Goal: Check status: Check status

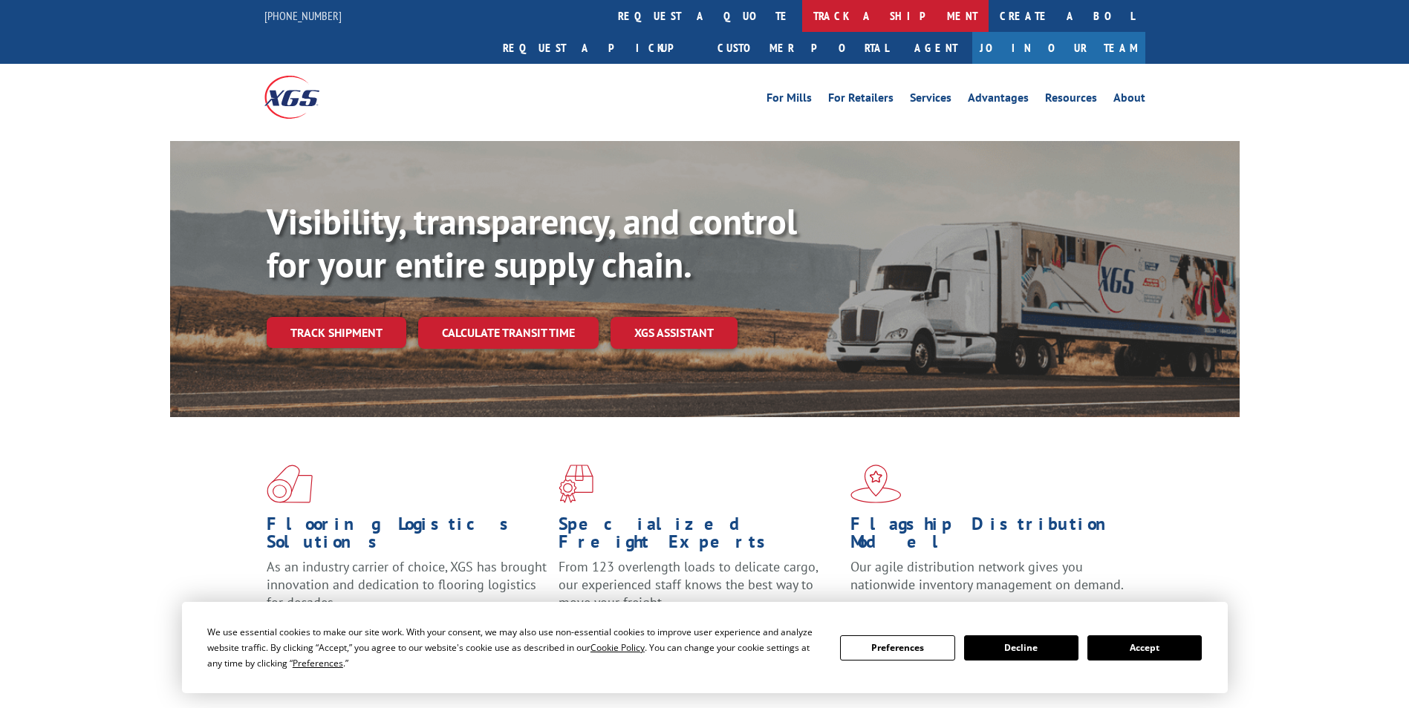
click at [802, 24] on link "track a shipment" at bounding box center [895, 16] width 186 height 32
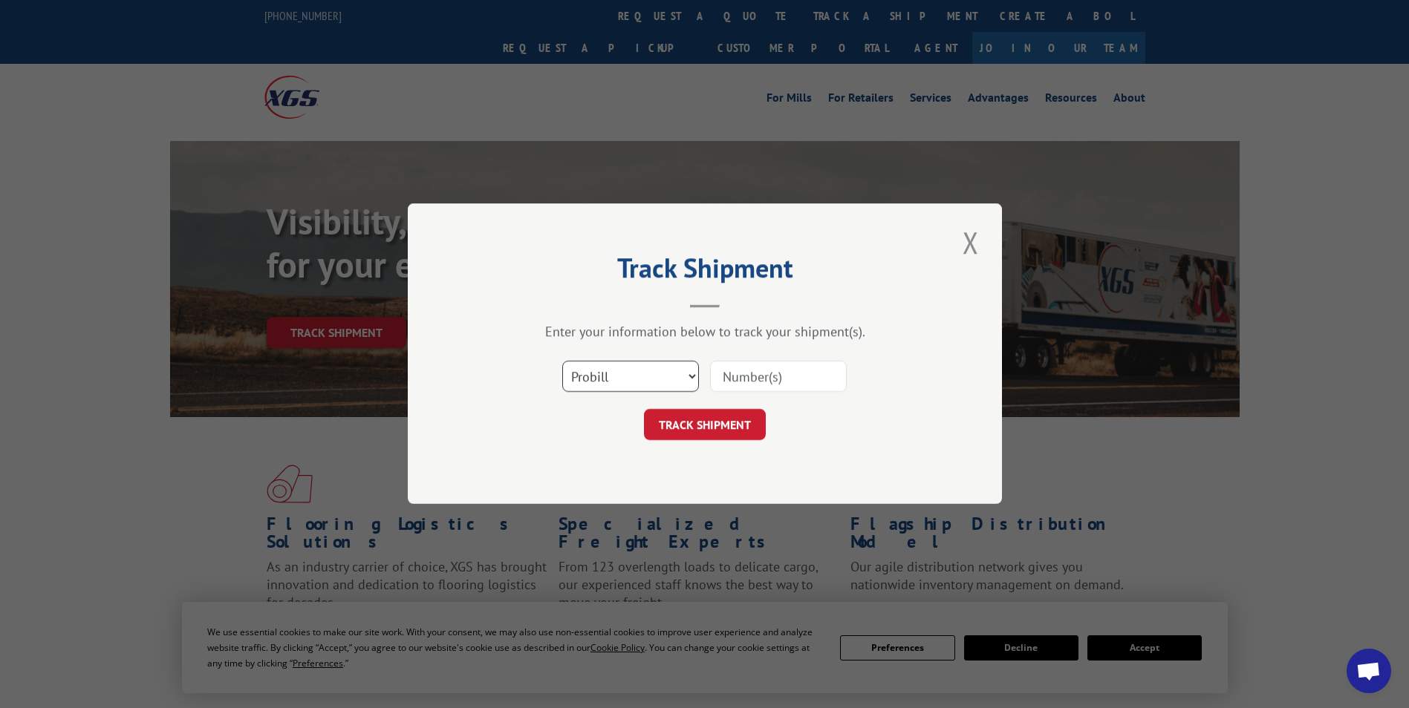
click at [648, 374] on select "Select category... Probill BOL PO" at bounding box center [630, 377] width 137 height 31
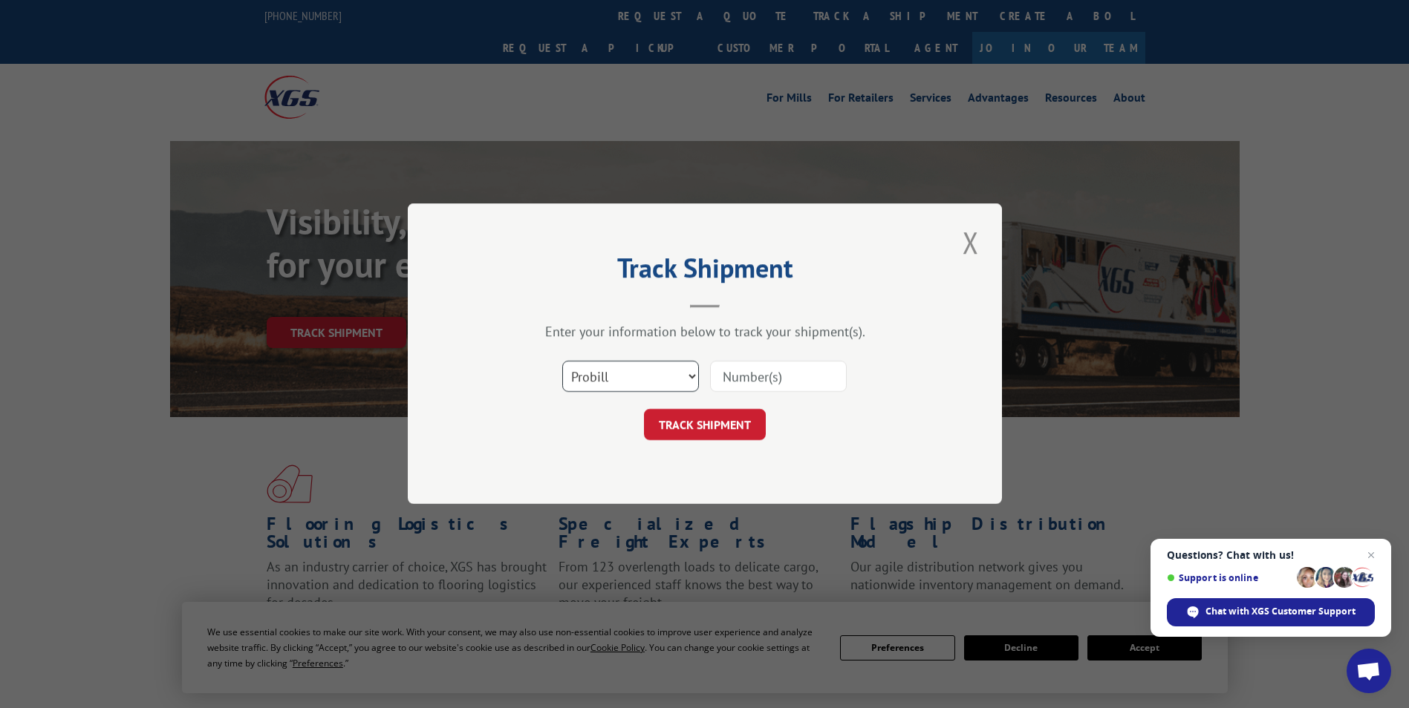
select select "po"
click at [562, 362] on select "Select category... Probill BOL PO" at bounding box center [630, 377] width 137 height 31
drag, startPoint x: 780, startPoint y: 362, endPoint x: 740, endPoint y: 373, distance: 40.9
paste input "74506926"
type input "74506926"
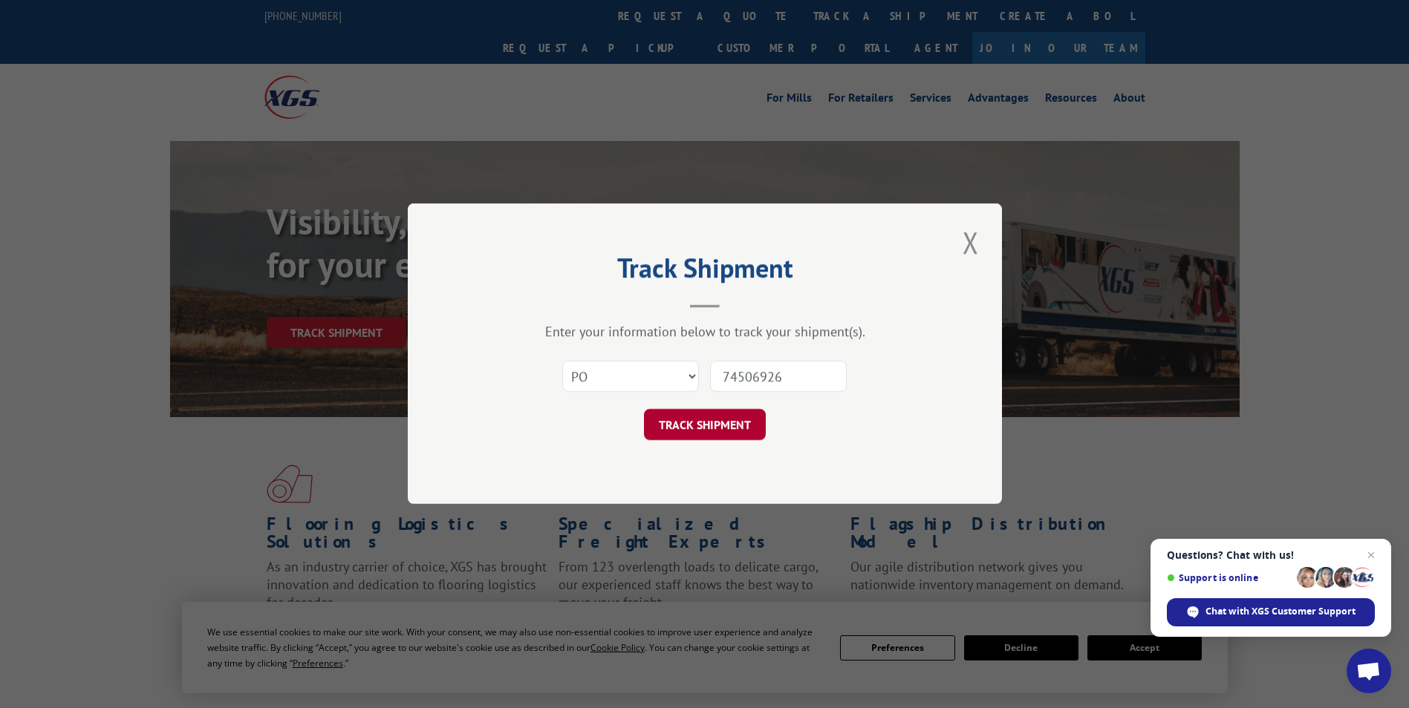
click at [711, 414] on button "TRACK SHIPMENT" at bounding box center [705, 425] width 122 height 31
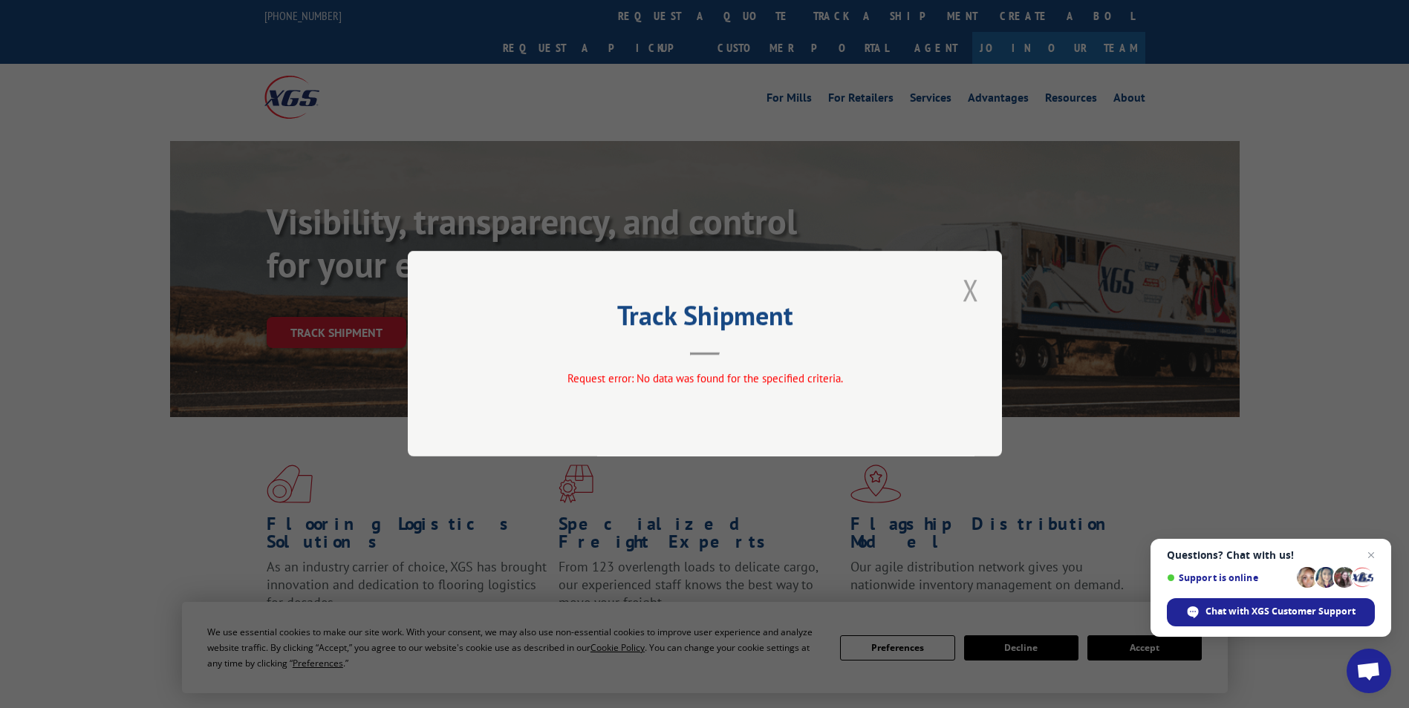
click at [971, 295] on button "Close modal" at bounding box center [970, 290] width 25 height 41
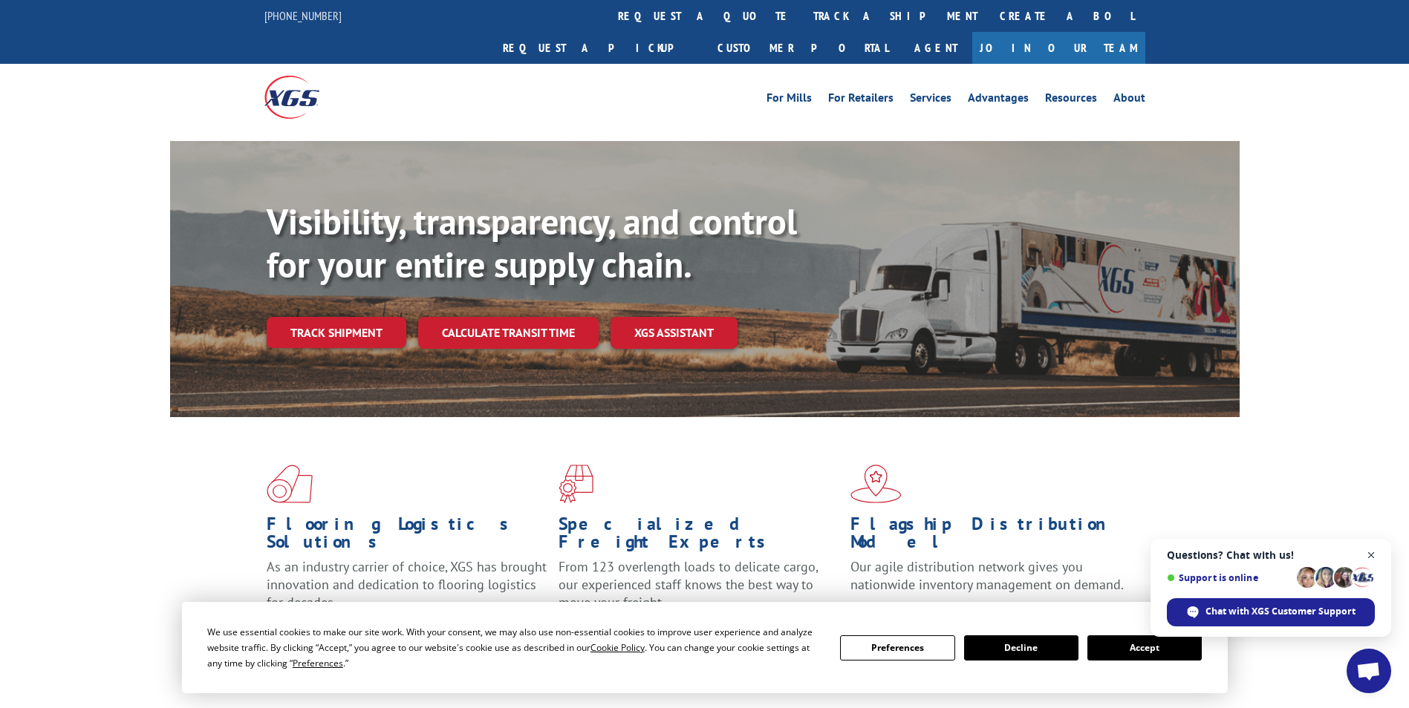
click at [1369, 555] on span "Open chat" at bounding box center [1371, 556] width 19 height 19
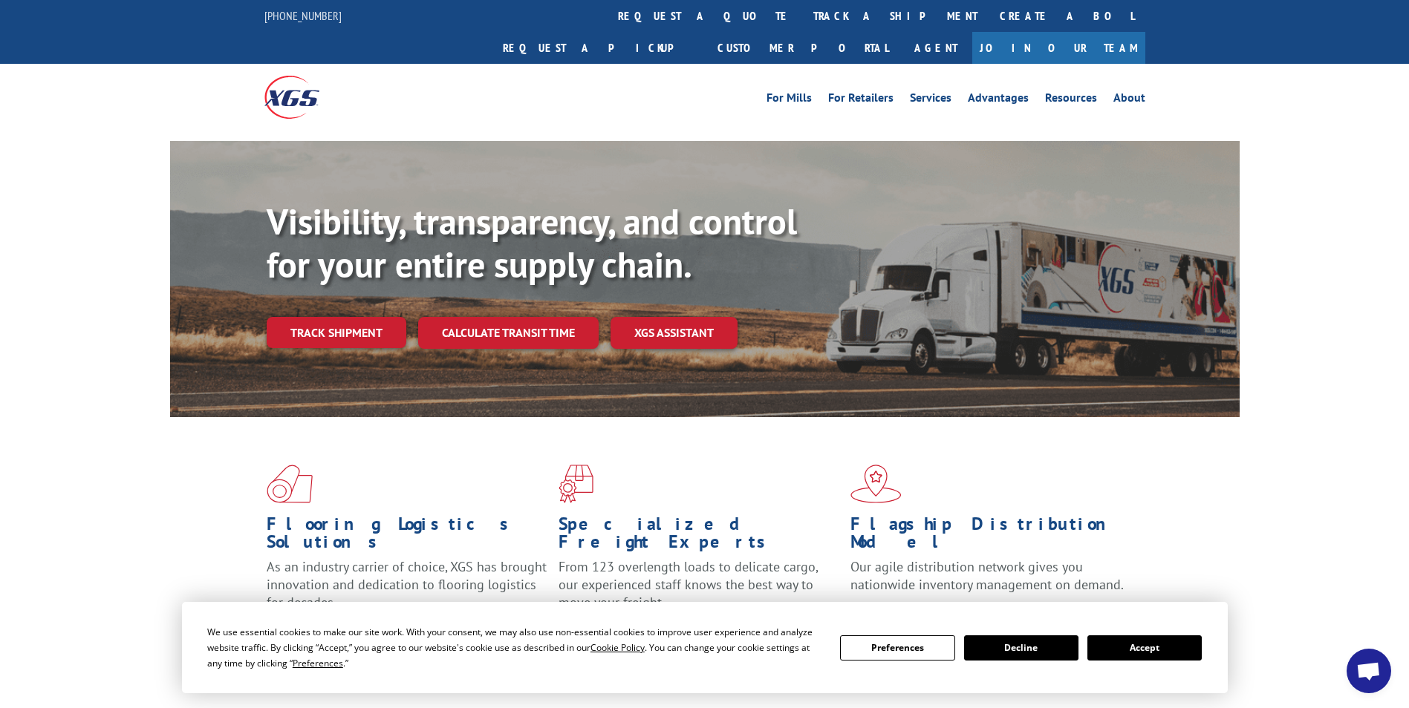
click at [1145, 660] on div "We use essential cookies to make our site work. With your consent, we may also …" at bounding box center [704, 647] width 994 height 47
click at [1143, 650] on button "Accept" at bounding box center [1144, 648] width 114 height 25
